Goal: Information Seeking & Learning: Find specific fact

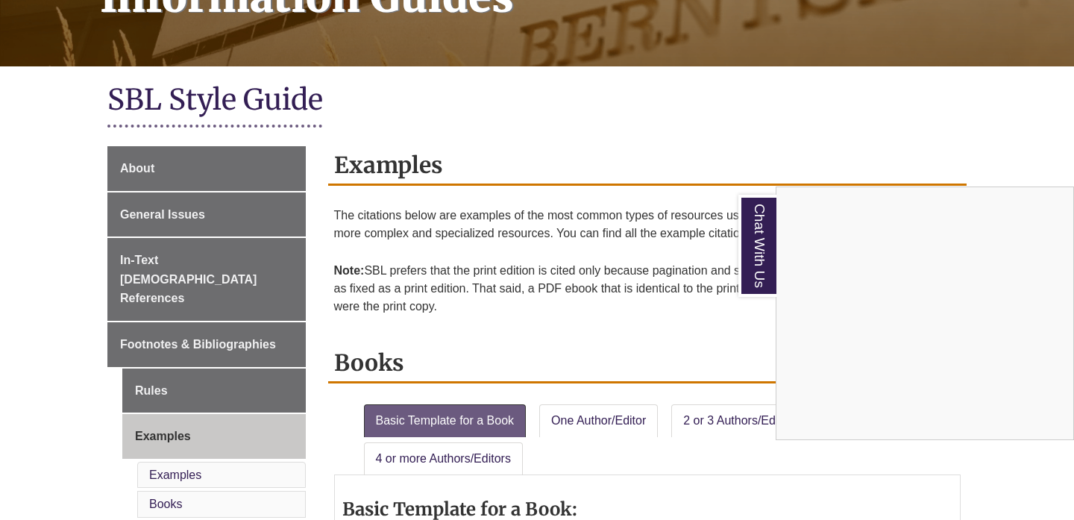
scroll to position [422, 0]
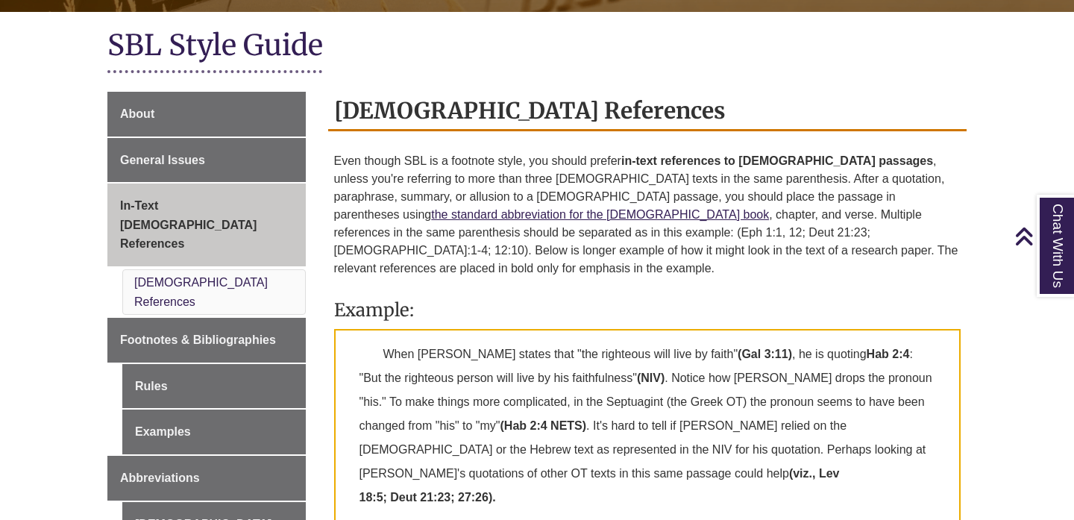
scroll to position [336, 0]
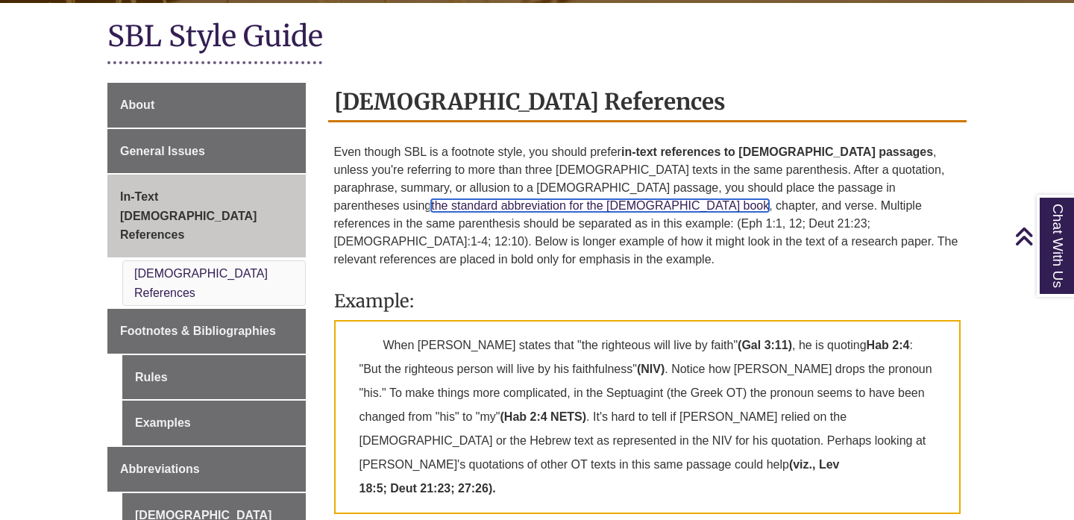
click at [769, 199] on link "the standard abbreviation for the [DEMOGRAPHIC_DATA] book" at bounding box center [600, 205] width 338 height 13
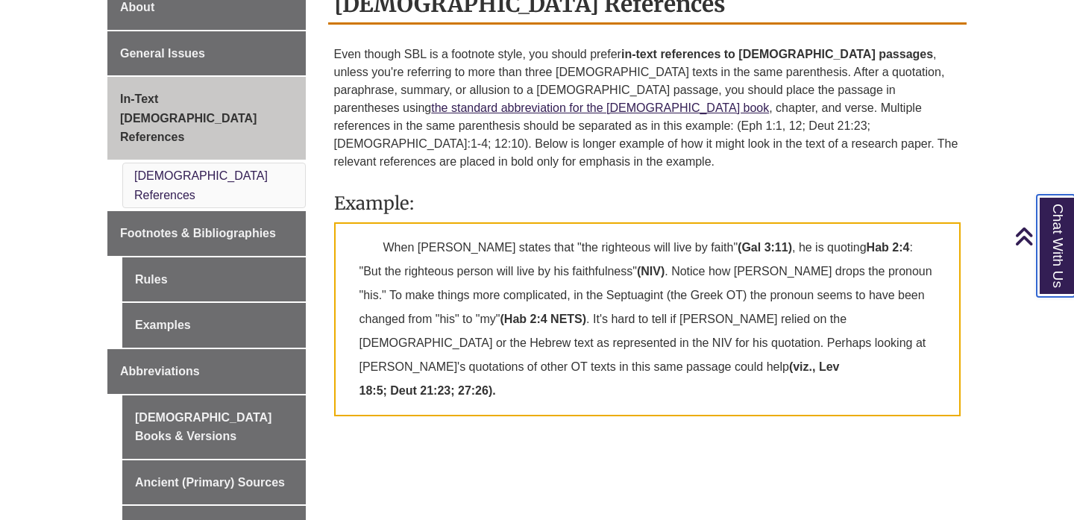
scroll to position [415, 0]
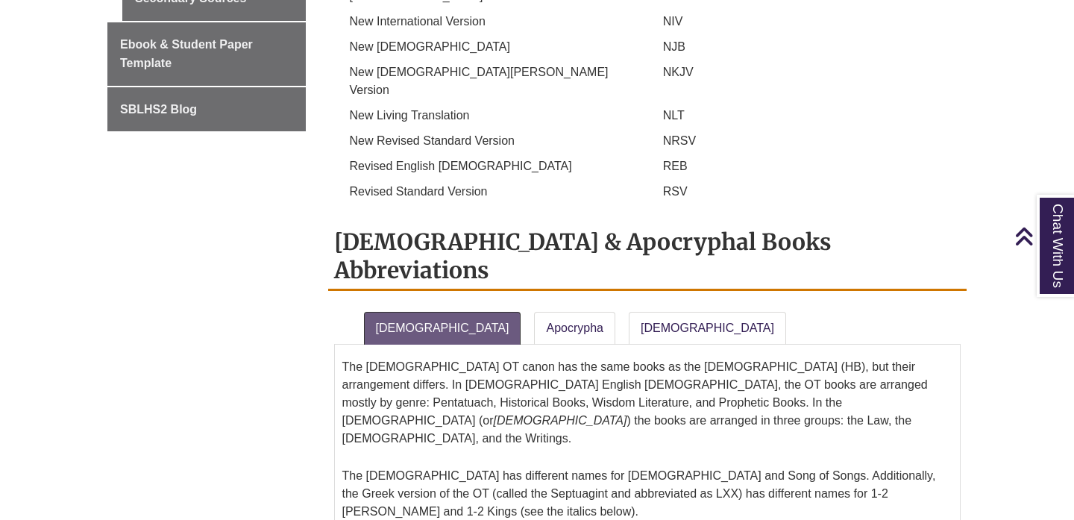
scroll to position [1073, 0]
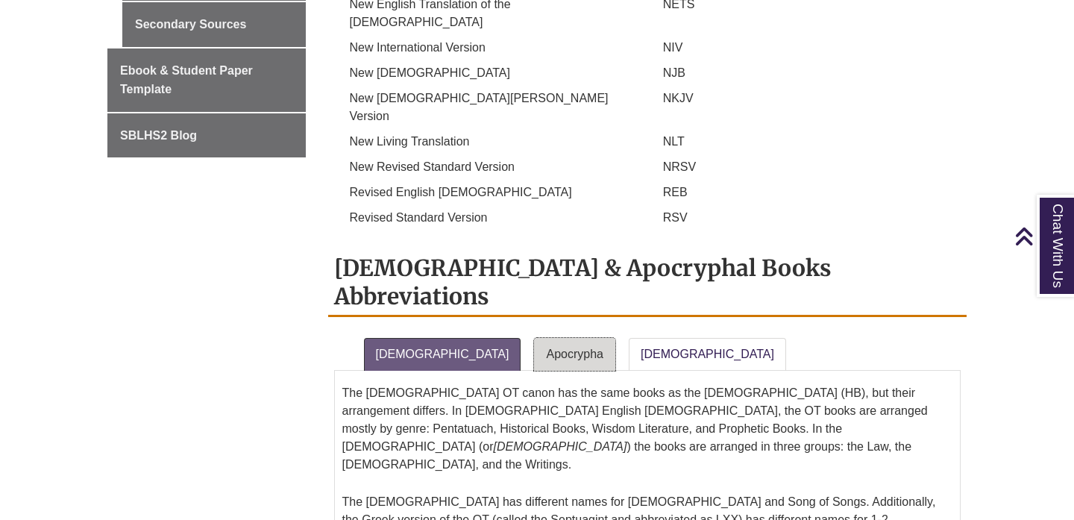
click at [534, 338] on link "Apocrypha" at bounding box center [574, 354] width 81 height 33
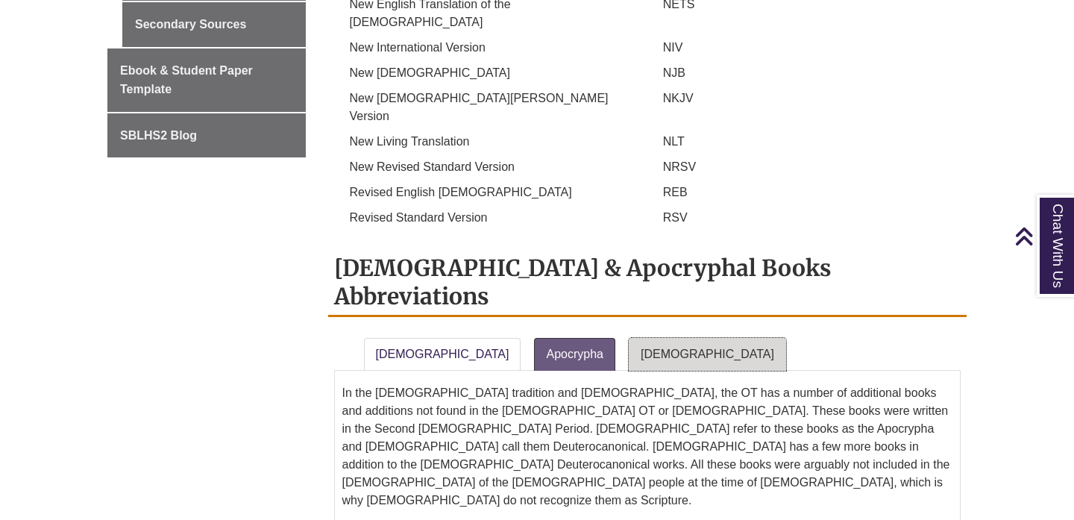
click at [635, 338] on link "New Testament" at bounding box center [707, 354] width 157 height 33
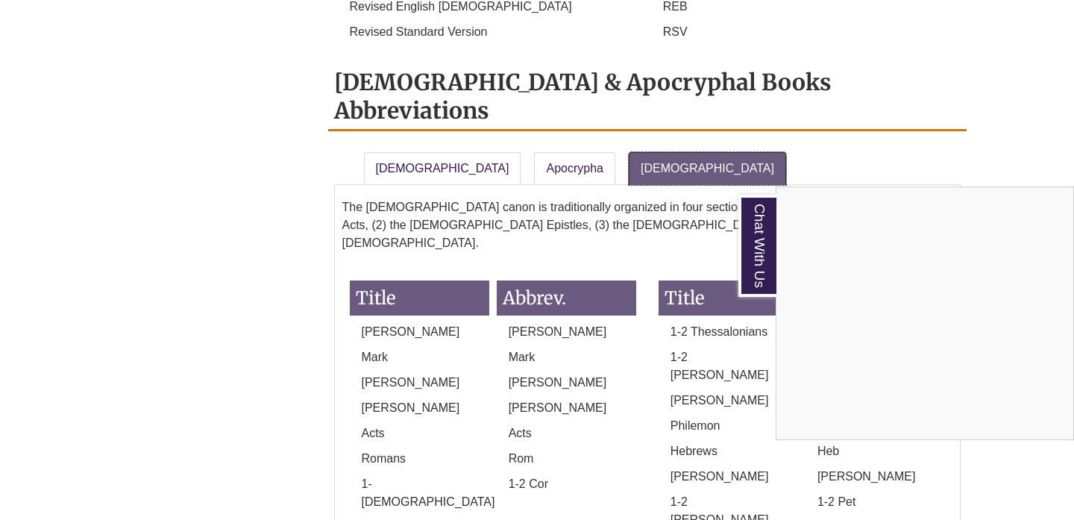
scroll to position [1248, 0]
